Goal: Communication & Community: Answer question/provide support

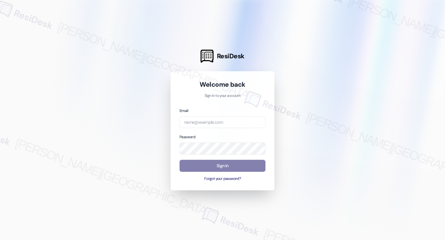
click at [213, 131] on div "Email Password Sign In Forgot your password?" at bounding box center [222, 144] width 86 height 74
click at [213, 128] on div "Email Password Sign In Forgot your password?" at bounding box center [222, 144] width 86 height 74
click at [213, 120] on input "email" at bounding box center [222, 122] width 86 height 12
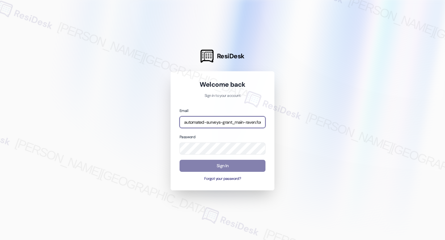
type input "automated-surveys-grant_main-raven.forrosuelo@grant_[DOMAIN_NAME]"
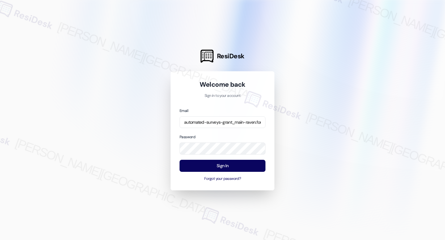
click at [225, 172] on div "Sign In Forgot your password?" at bounding box center [222, 171] width 86 height 22
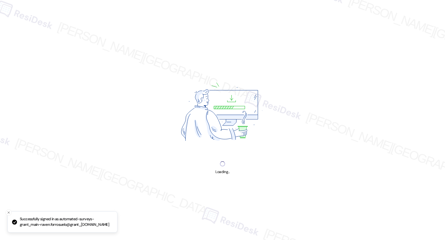
click at [230, 168] on div "Loading..." at bounding box center [222, 120] width 445 height 240
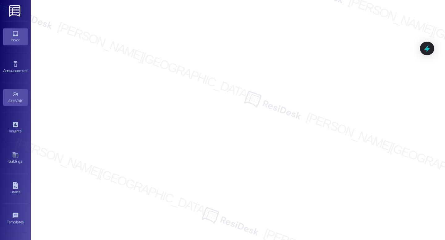
click at [22, 44] on link "Inbox" at bounding box center [15, 36] width 25 height 17
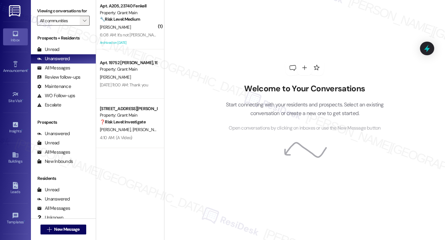
click at [84, 25] on button "" at bounding box center [85, 21] width 10 height 10
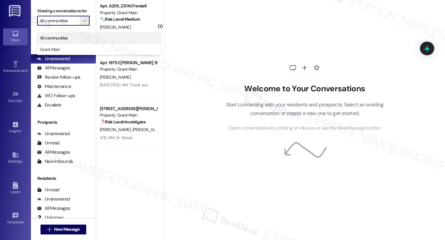
click at [74, 41] on button "All communities" at bounding box center [99, 37] width 124 height 11
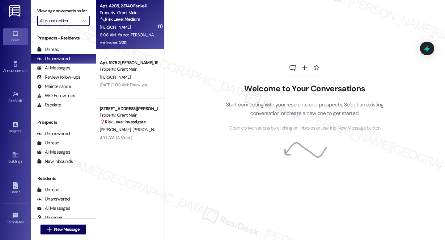
click at [117, 16] on div "Property: Grant Main" at bounding box center [128, 13] width 57 height 6
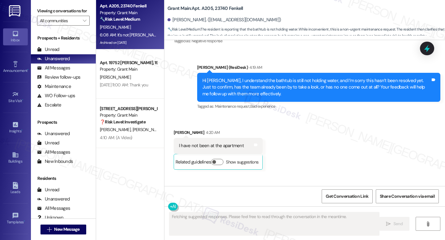
scroll to position [3610, 0]
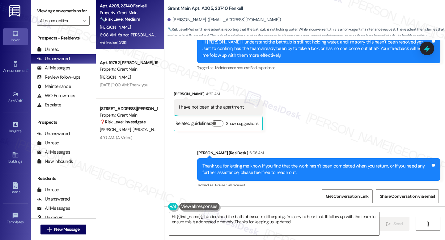
type textarea "Hi {{first_name}}, I understand the bathtub issue is still ongoing. I'm sorry t…"
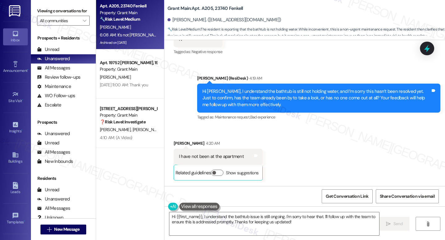
scroll to position [3610, 0]
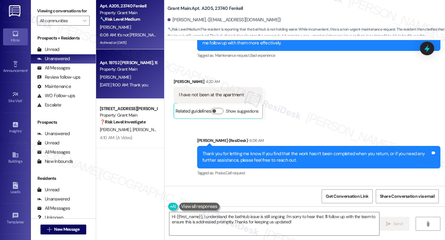
click at [138, 65] on div "Apt. 19752 [PERSON_NAME], 19752 [PERSON_NAME]" at bounding box center [128, 63] width 57 height 6
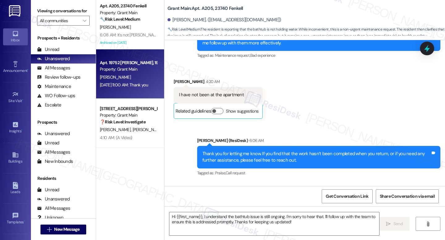
type textarea "Fetching suggested responses. Please feel free to read through the conversation…"
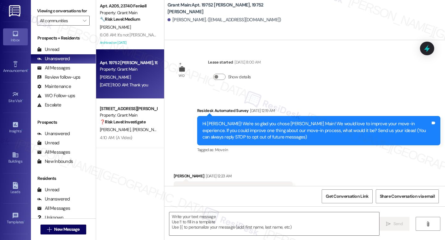
scroll to position [1512, 0]
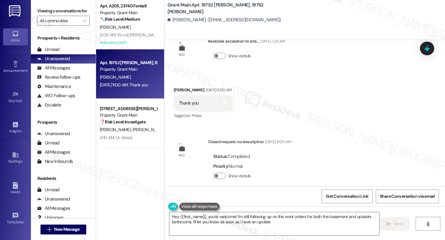
type textarea "Hey {{first_name}}, you're welcome! I'm still following up on the work orders f…"
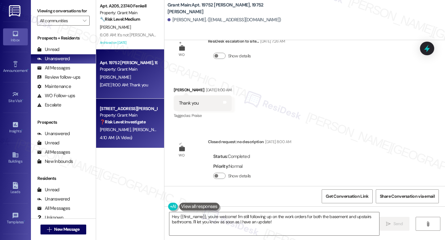
click at [142, 120] on strong "❓ Risk Level: Investigate" at bounding box center [123, 122] width 46 height 6
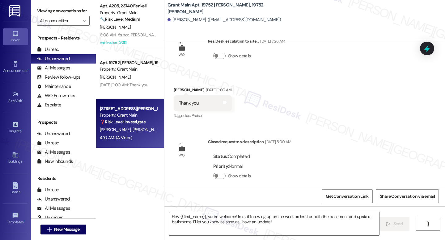
type textarea "Fetching suggested responses. Please feel free to read through the conversation…"
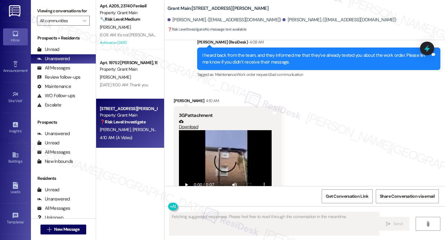
scroll to position [1928, 0]
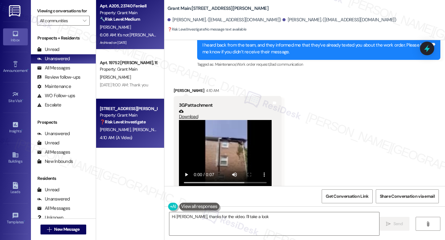
type textarea "Hi [PERSON_NAME], thanks for the video. I'll take a look"
click at [132, 32] on div "6:08 AM: It's not [PERSON_NAME] it's still the same thanks 🙏🏿 6:08 AM: It's not…" at bounding box center [154, 35] width 109 height 6
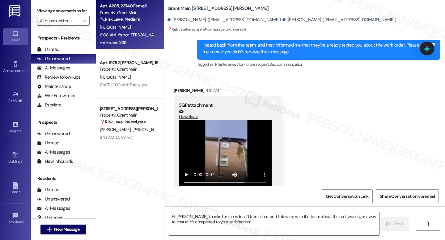
type textarea "Fetching suggested responses. Please feel free to read through the conversation…"
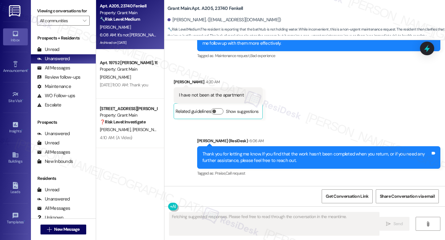
scroll to position [3610, 0]
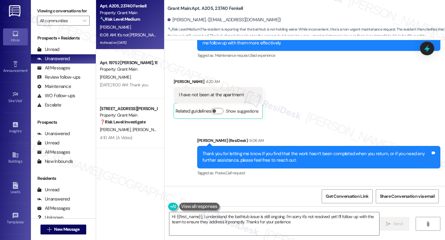
type textarea "Hi {{first_name}}, I understand the bathtub issue is still ongoing. I'm sorry i…"
click at [203, 9] on b "Grant Main: Apt. A205, 23740 Fenkell" at bounding box center [205, 8] width 76 height 6
copy b "A205"
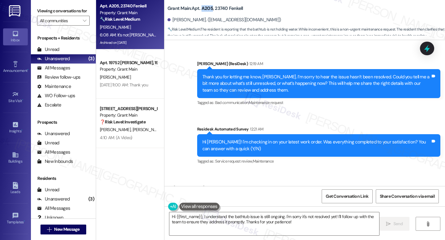
scroll to position [3359, 0]
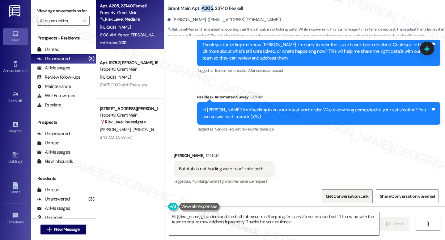
click at [355, 195] on span "Get Conversation Link" at bounding box center [346, 196] width 43 height 6
click at [206, 9] on b "Grant Main: Apt. A205, 23740 Fenkell" at bounding box center [205, 8] width 76 height 6
copy b "A205"
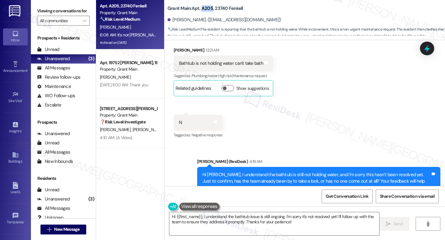
scroll to position [3610, 0]
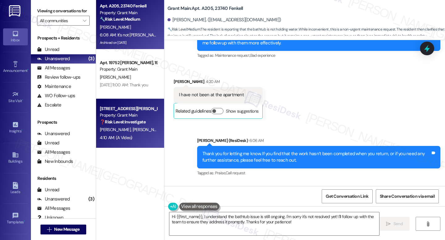
click at [120, 124] on strong "❓ Risk Level: Investigate" at bounding box center [123, 122] width 46 height 6
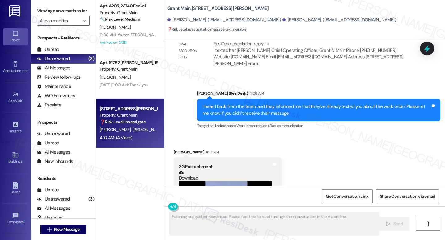
scroll to position [1860, 0]
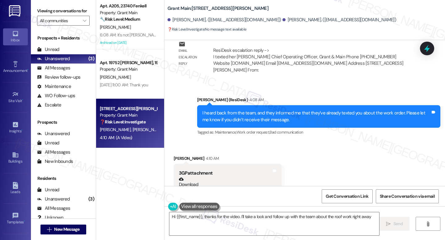
type textarea "Hi {{first_name}}, thanks for the video. I'll take a look and follow up with th…"
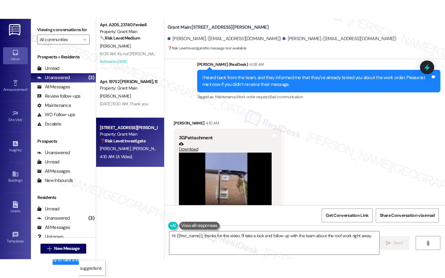
scroll to position [1928, 0]
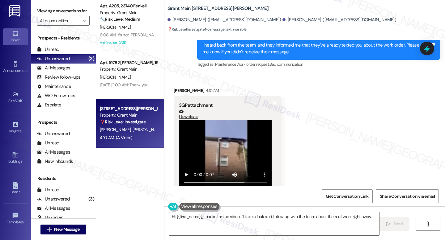
click at [230, 143] on video at bounding box center [225, 154] width 93 height 69
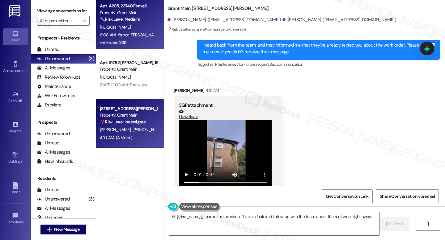
click at [135, 32] on div "6:08 AM: It's not [PERSON_NAME] it's still the same thanks 🙏🏿 6:08 AM: It's not…" at bounding box center [128, 35] width 58 height 8
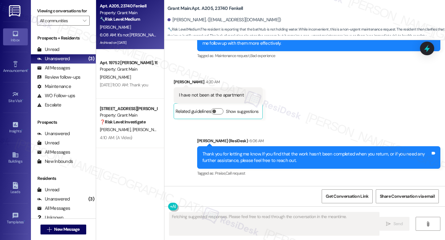
scroll to position [3610, 0]
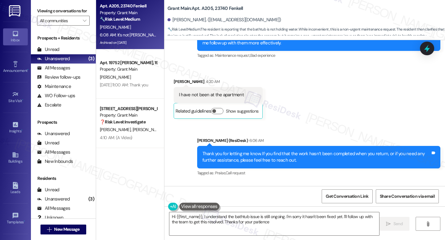
type textarea "Hi {{first_name}}, I understand the bathtub issue is still ongoing. I'm sorry i…"
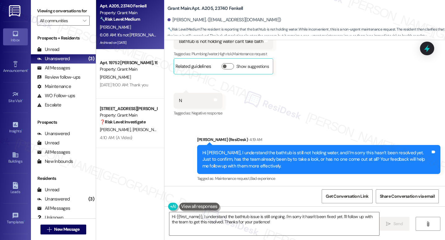
scroll to position [3487, 0]
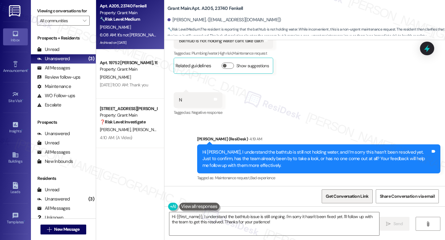
click at [339, 195] on span "Get Conversation Link" at bounding box center [346, 196] width 43 height 6
click at [216, 8] on b "Grant Main: Apt. A205, 23740 Fenkell" at bounding box center [205, 8] width 76 height 6
copy b "23740"
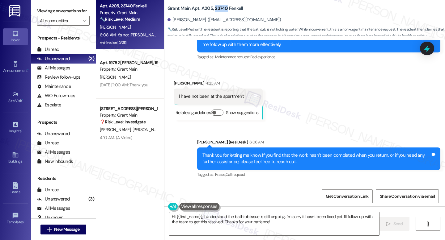
scroll to position [3610, 0]
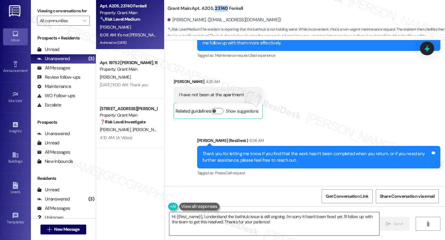
click at [283, 225] on textarea "Hi {{first_name}}, I understand the bathtub issue is still ongoing. I'm sorry i…" at bounding box center [274, 223] width 210 height 23
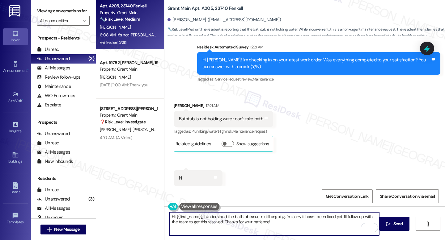
scroll to position [3397, 0]
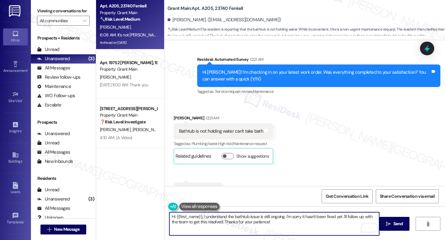
click at [231, 128] on div "Bathtub is not holding water can't take bath" at bounding box center [221, 131] width 84 height 6
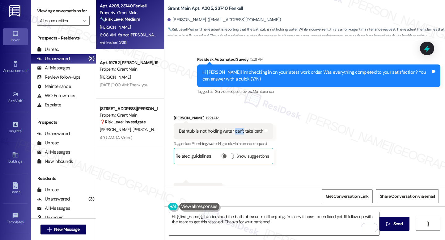
click at [231, 128] on div "Bathtub is not holding water can't take bath" at bounding box center [221, 131] width 84 height 6
copy div "Bathtub is not holding water can't take bath Tags and notes"
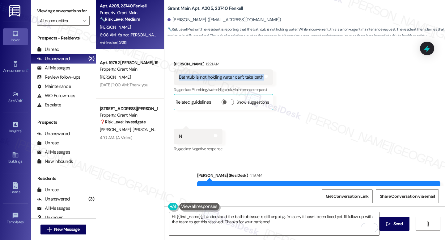
scroll to position [3610, 0]
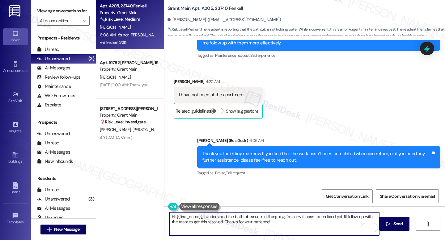
click at [291, 222] on textarea "Hi {{first_name}}, I understand the bathtub issue is still ongoing. I'm sorry i…" at bounding box center [274, 223] width 210 height 23
click at [404, 227] on button " Send" at bounding box center [394, 224] width 30 height 14
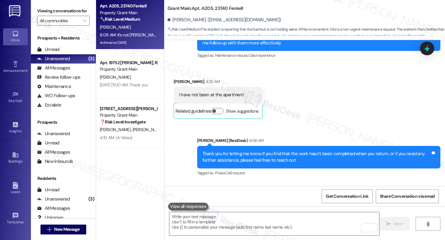
scroll to position [3610, 0]
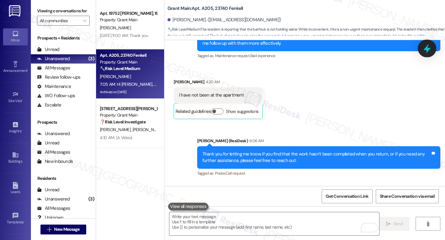
click at [423, 54] on div at bounding box center [427, 49] width 19 height 18
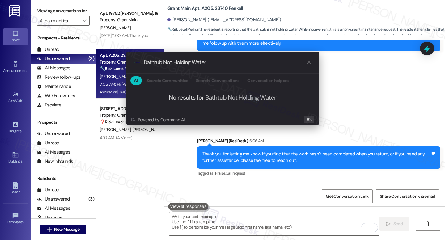
type input "Bathtub Not Holding Water"
click at [307, 63] on icon "progress bar" at bounding box center [308, 62] width 5 height 5
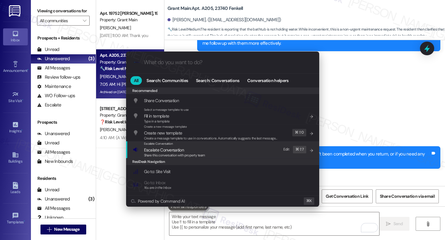
click at [168, 146] on div "Escalate Conversation Escalate Conversation Share this conversation with proper…" at bounding box center [174, 149] width 61 height 17
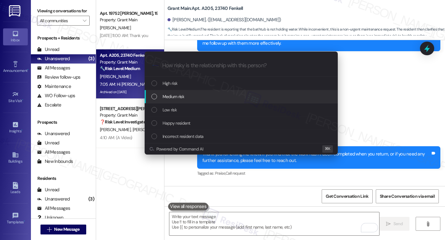
click at [194, 97] on div "Medium risk" at bounding box center [241, 96] width 181 height 7
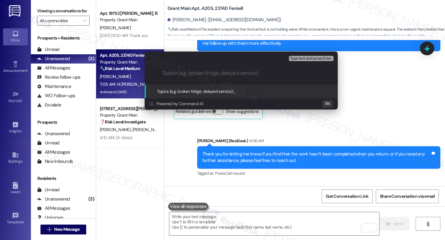
paste input "Bathtub Not Holding Water"
type input "Bathtub Not Holding Water"
click at [203, 91] on span "Topics (e.g. broken fridge, delayed service):" at bounding box center [195, 92] width 77 height 6
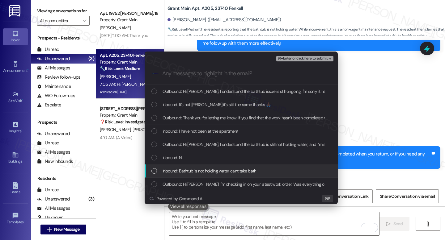
click at [230, 170] on span "Inbound: Bathtub is not holding water can't take bath" at bounding box center [209, 171] width 94 height 7
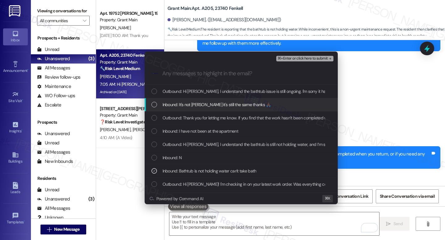
click at [243, 109] on div "Inbound: It's not [PERSON_NAME] it's still the same thanks 🙏🏿" at bounding box center [241, 104] width 193 height 13
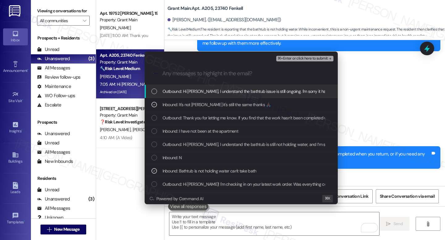
click at [301, 59] on span "⌘+Enter or click here to submit" at bounding box center [302, 59] width 50 height 4
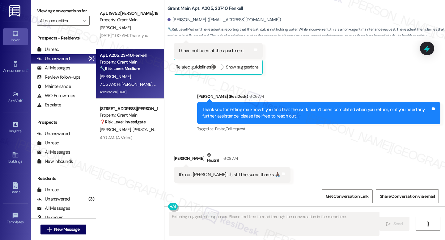
scroll to position [3678, 0]
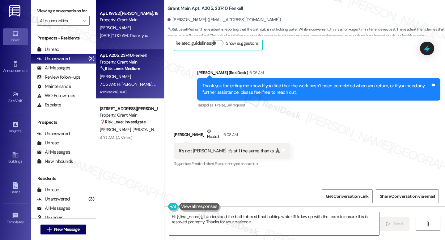
type textarea "Hi {{first_name}}, I understand the bathtub is still not holding water. I'll fo…"
click at [144, 35] on div "[DATE] 11:00 AM: Thank you [DATE] 11:00 AM: Thank you" at bounding box center [124, 36] width 48 height 6
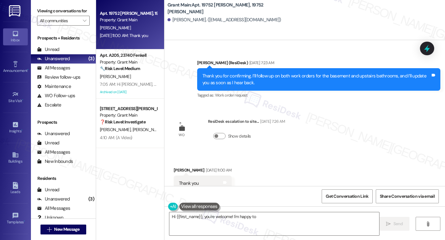
scroll to position [1429, 0]
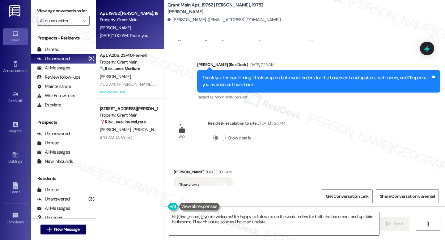
type textarea "Hi {{first_name}}, you're welcome! I'm happy to follow up on the work orders fo…"
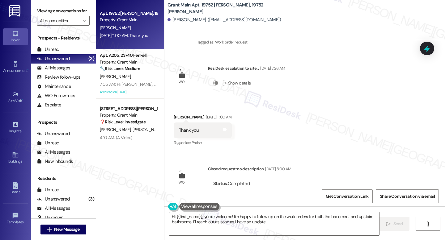
scroll to position [1512, 0]
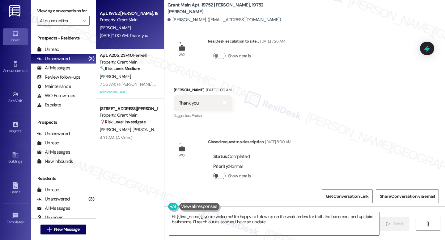
click at [216, 173] on button "Show details" at bounding box center [219, 176] width 12 height 6
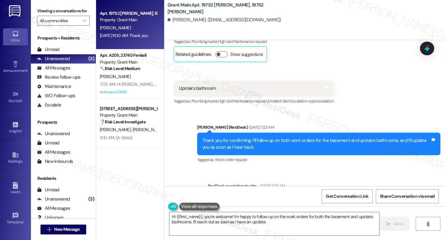
scroll to position [1357, 0]
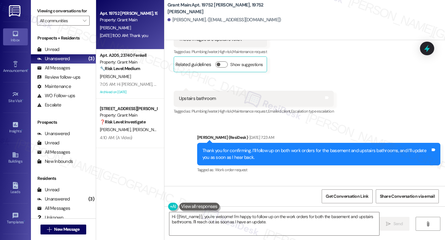
click at [254, 143] on div "Thank you for confirming. I’ll follow up on both work orders for the basement a…" at bounding box center [318, 154] width 243 height 23
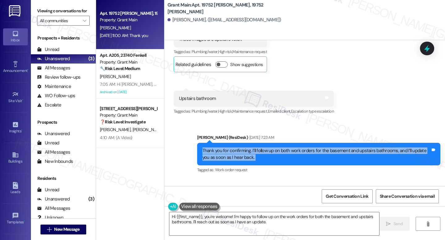
click at [254, 143] on div "Thank you for confirming. I’ll follow up on both work orders for the basement a…" at bounding box center [318, 154] width 243 height 23
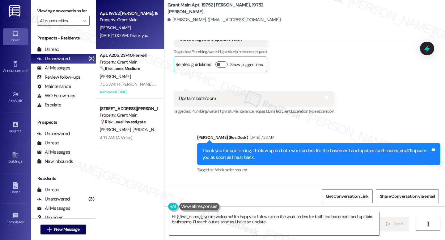
click at [203, 8] on b "Grant Main: Apt. 19752 [PERSON_NAME], 19752 [PERSON_NAME]" at bounding box center [229, 8] width 124 height 13
copy b "19752"
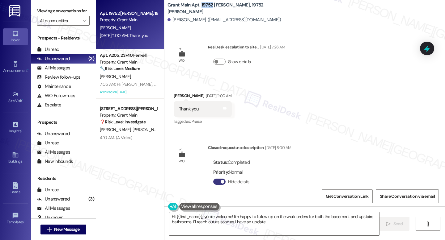
scroll to position [1531, 0]
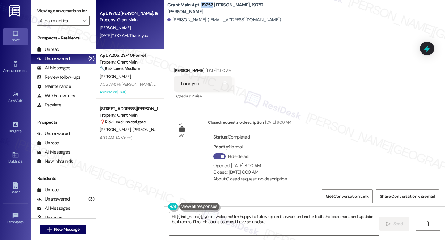
click at [220, 155] on span "button" at bounding box center [222, 157] width 4 height 4
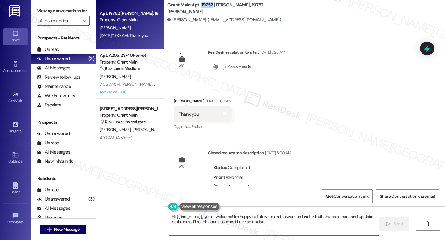
scroll to position [1499, 0]
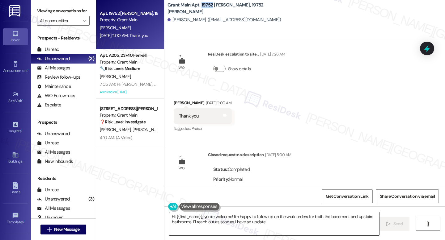
click at [223, 214] on textarea "Hi {{first_name}}, you're welcome! I'm happy to follow up on the work orders fo…" at bounding box center [274, 223] width 210 height 23
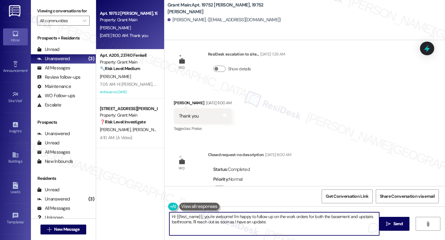
click at [223, 214] on textarea "Hi {{first_name}}, you're welcome! I'm happy to follow up on the work orders fo…" at bounding box center [274, 223] width 210 height 23
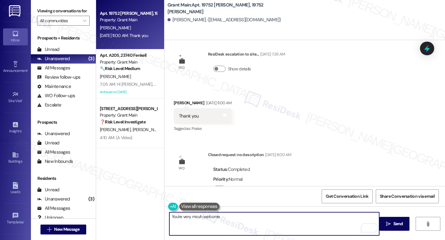
type textarea "You're very mcuh welcome."
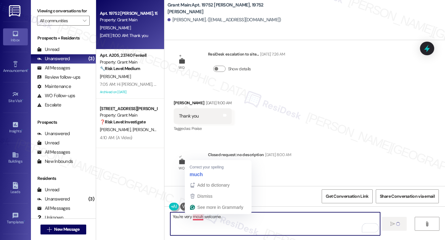
click at [195, 221] on textarea "You're very mcuh welcome." at bounding box center [275, 223] width 210 height 23
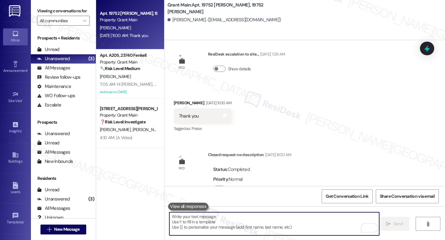
click at [213, 175] on div "Priority : Normal" at bounding box center [233, 180] width 40 height 10
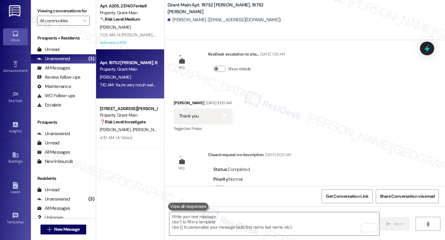
scroll to position [1555, 0]
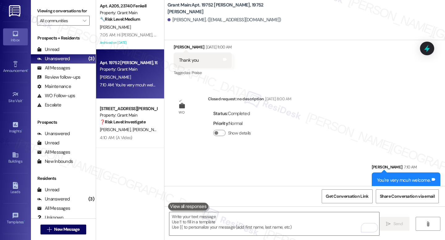
click at [417, 177] on div "You're very mcuh welcome." at bounding box center [403, 180] width 53 height 6
copy div "You're very mcuh welcome. Tags and notes"
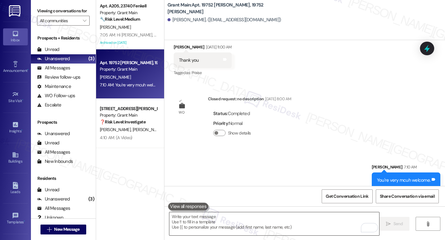
click at [308, 219] on textarea "To enrich screen reader interactions, please activate Accessibility in Grammarl…" at bounding box center [274, 223] width 210 height 23
paste textarea "You're very mcuh welcome."
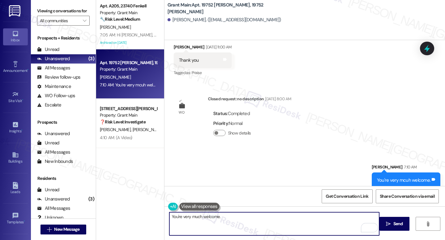
click at [169, 217] on textarea "You're very much welcome." at bounding box center [274, 223] width 210 height 23
click at [242, 218] on textarea "*You're very much welcome." at bounding box center [274, 223] width 210 height 23
type textarea "*You're very much welcome."
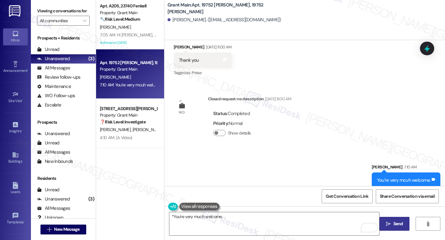
click at [394, 226] on span "Send" at bounding box center [398, 224] width 10 height 6
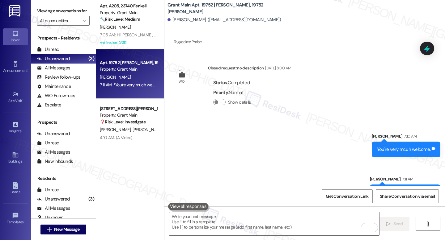
scroll to position [1597, 0]
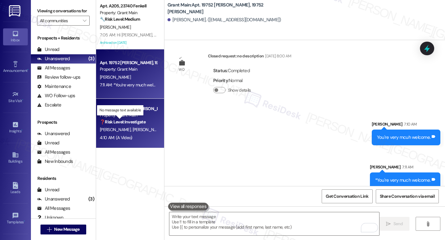
click at [120, 124] on strong "❓ Risk Level: Investigate" at bounding box center [123, 122] width 46 height 6
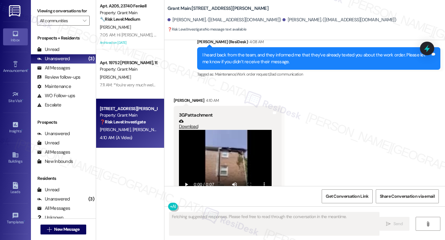
scroll to position [1928, 0]
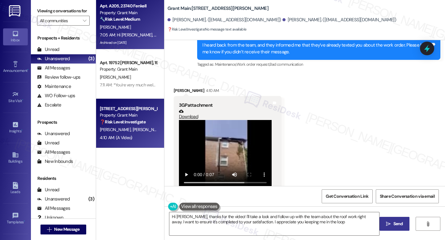
type textarea "Hi [PERSON_NAME], thanks for the video! I'll take a look and follow up with the…"
